Goal: Transaction & Acquisition: Obtain resource

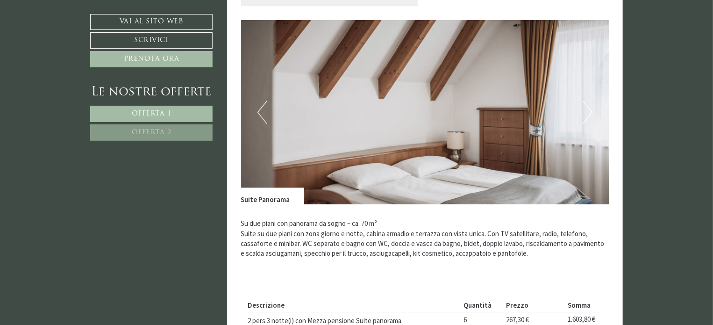
scroll to position [1167, 0]
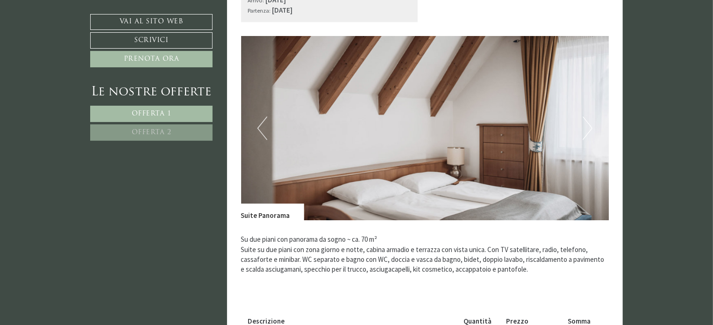
click at [584, 132] on button "Next" at bounding box center [587, 127] width 10 height 23
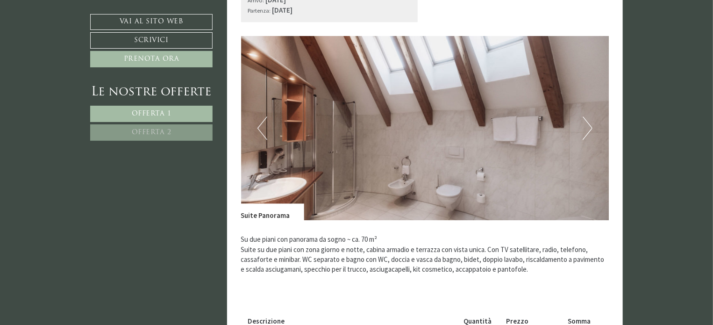
click at [584, 132] on button "Next" at bounding box center [587, 127] width 10 height 23
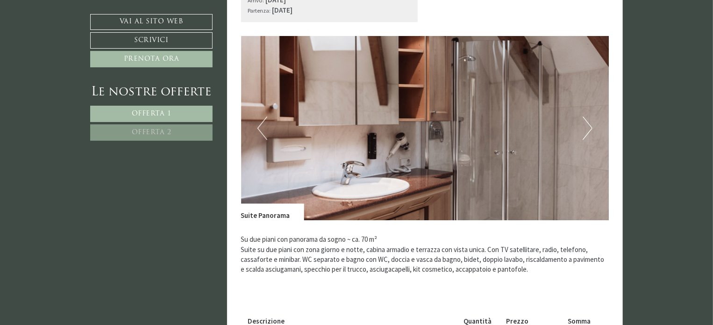
click at [584, 132] on button "Next" at bounding box center [587, 127] width 10 height 23
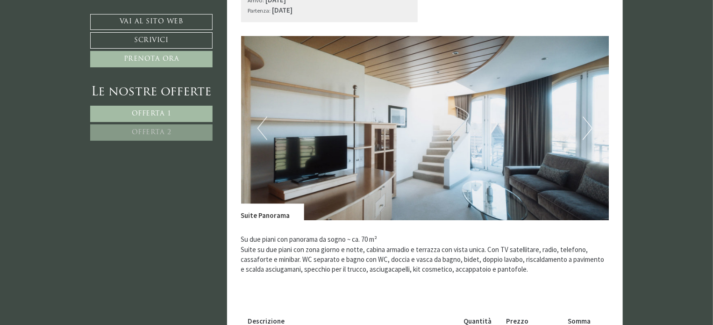
click at [582, 132] on button "Next" at bounding box center [587, 127] width 10 height 23
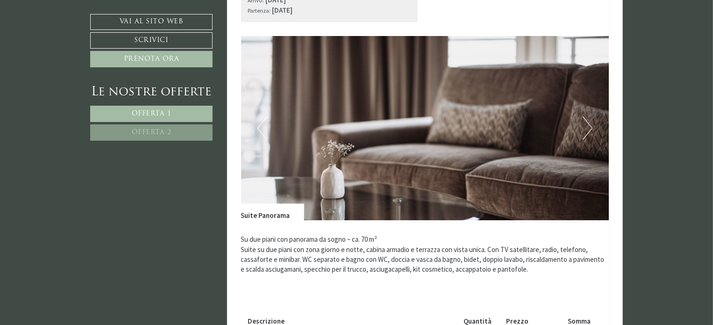
click at [582, 132] on button "Next" at bounding box center [587, 127] width 10 height 23
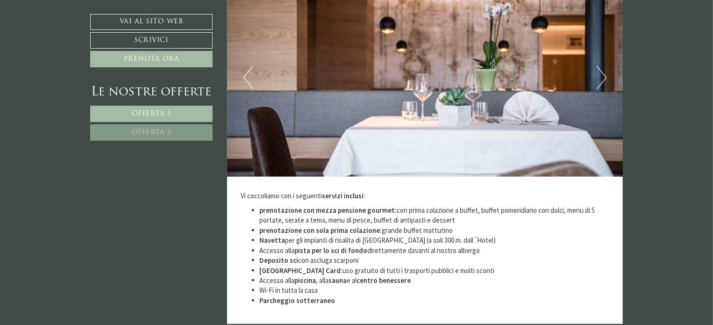
scroll to position [2382, 0]
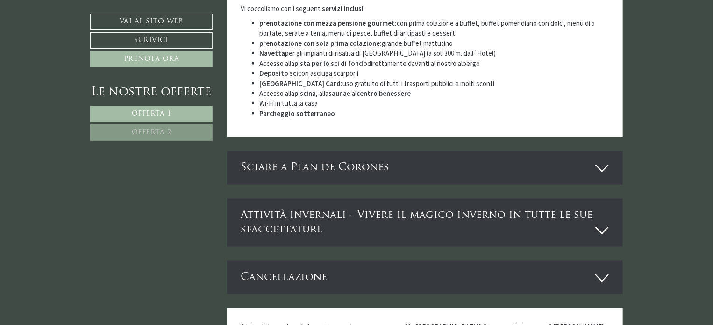
click at [169, 133] on span "Offerta 2" at bounding box center [152, 132] width 40 height 7
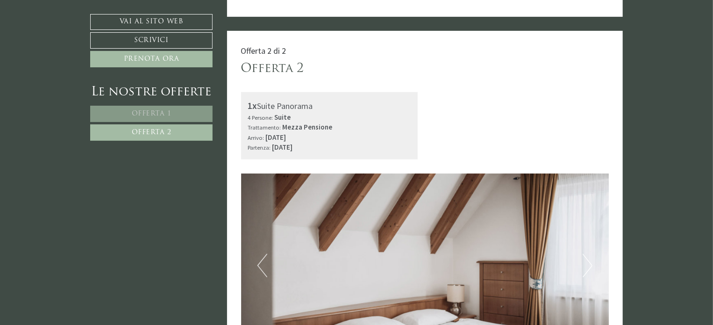
scroll to position [198, 0]
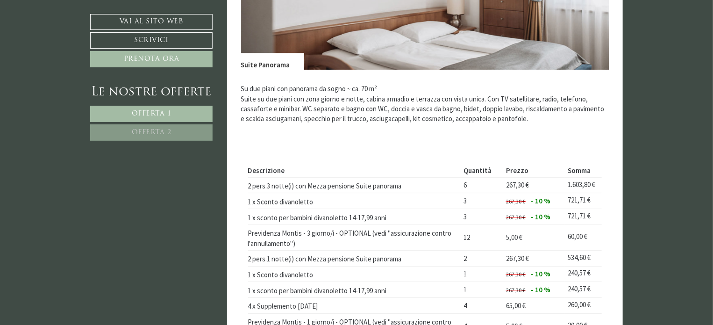
scroll to position [1448, 0]
